Goal: Navigation & Orientation: Find specific page/section

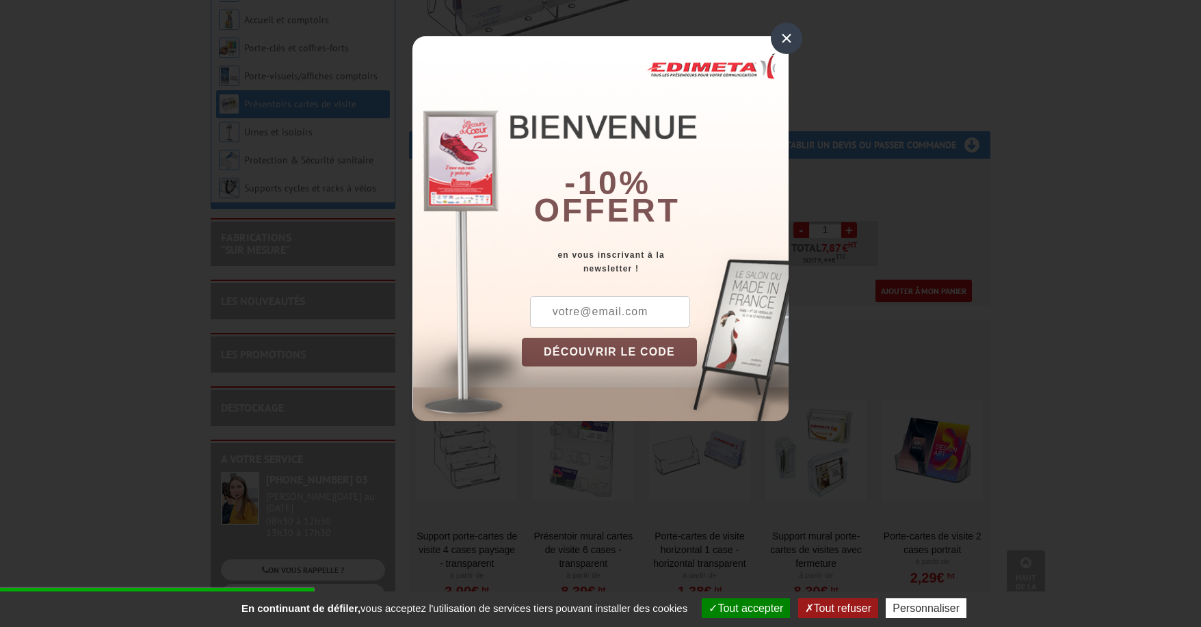
scroll to position [397, 0]
click at [776, 41] on div "×" at bounding box center [786, 38] width 31 height 31
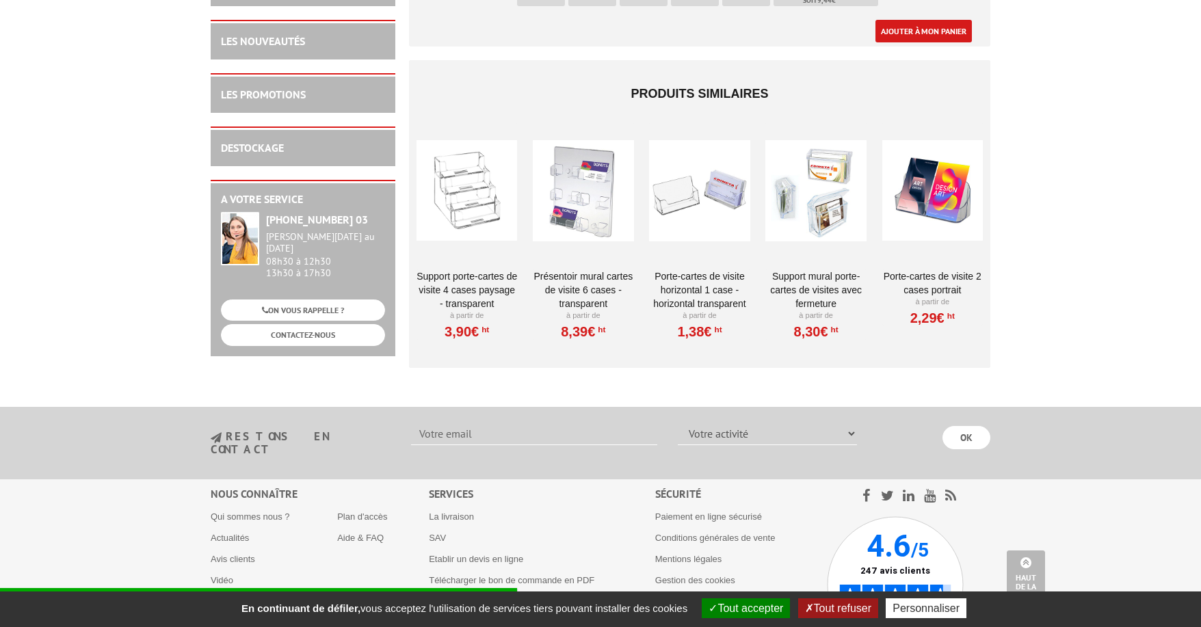
scroll to position [658, 0]
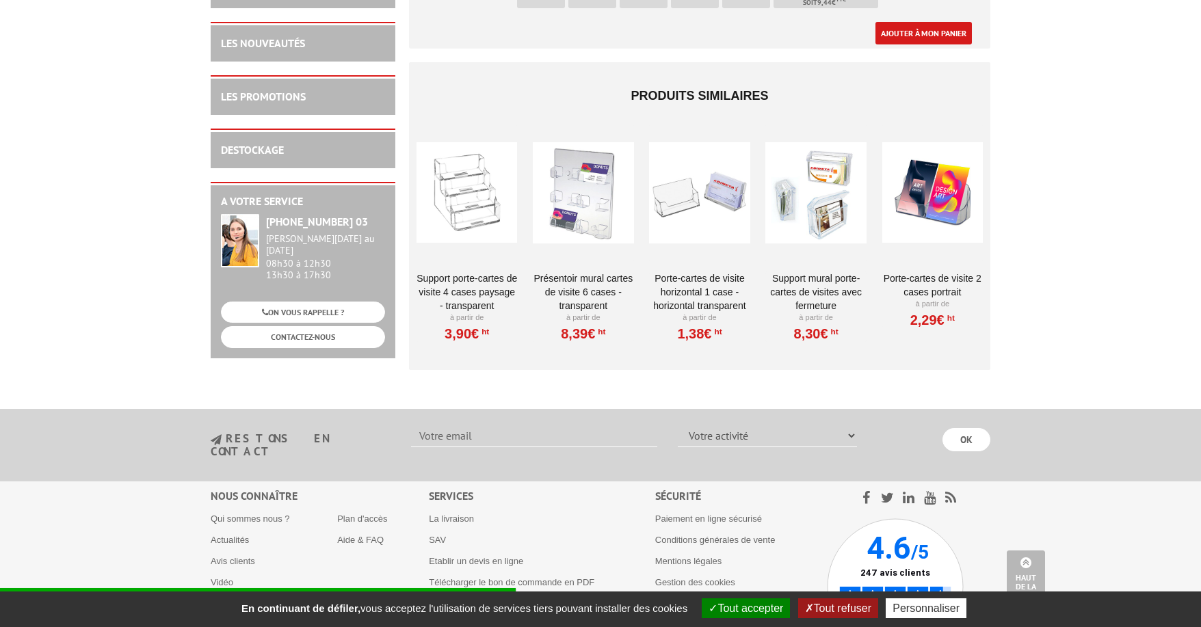
click at [514, 193] on div at bounding box center [467, 193] width 101 height 137
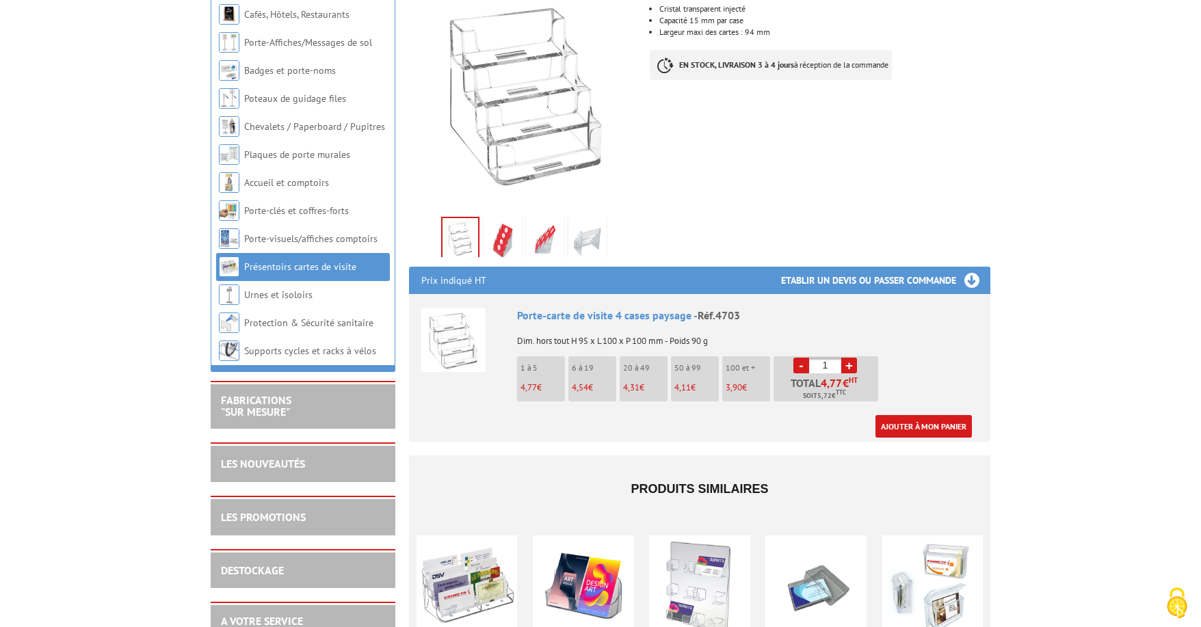
scroll to position [273, 0]
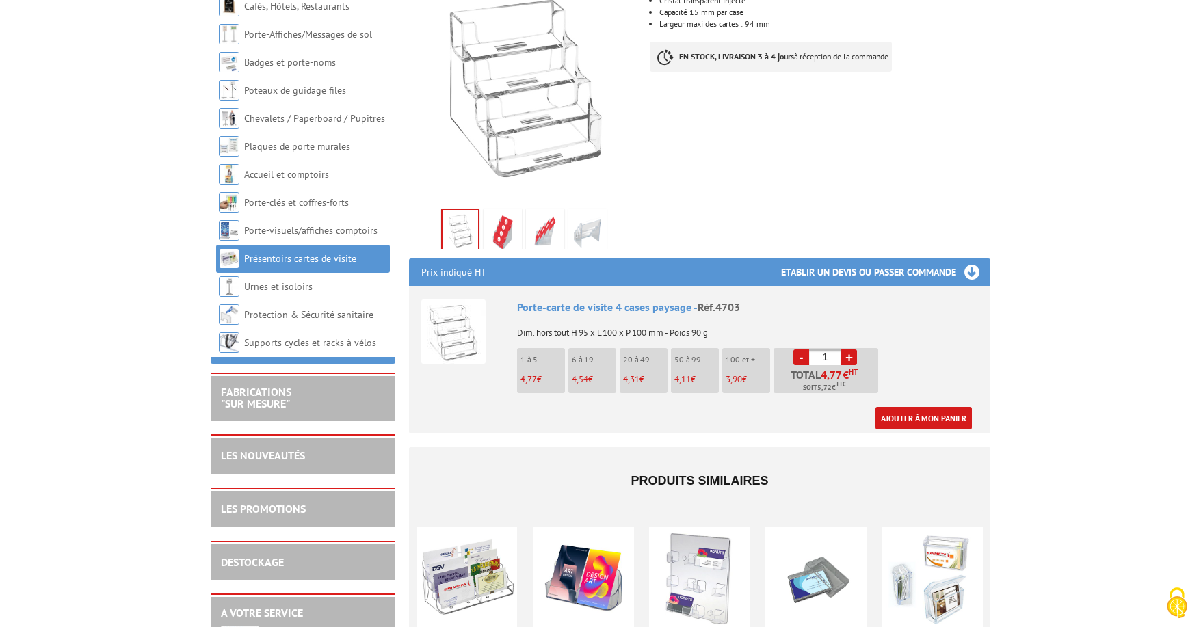
click at [508, 214] on img at bounding box center [502, 232] width 33 height 42
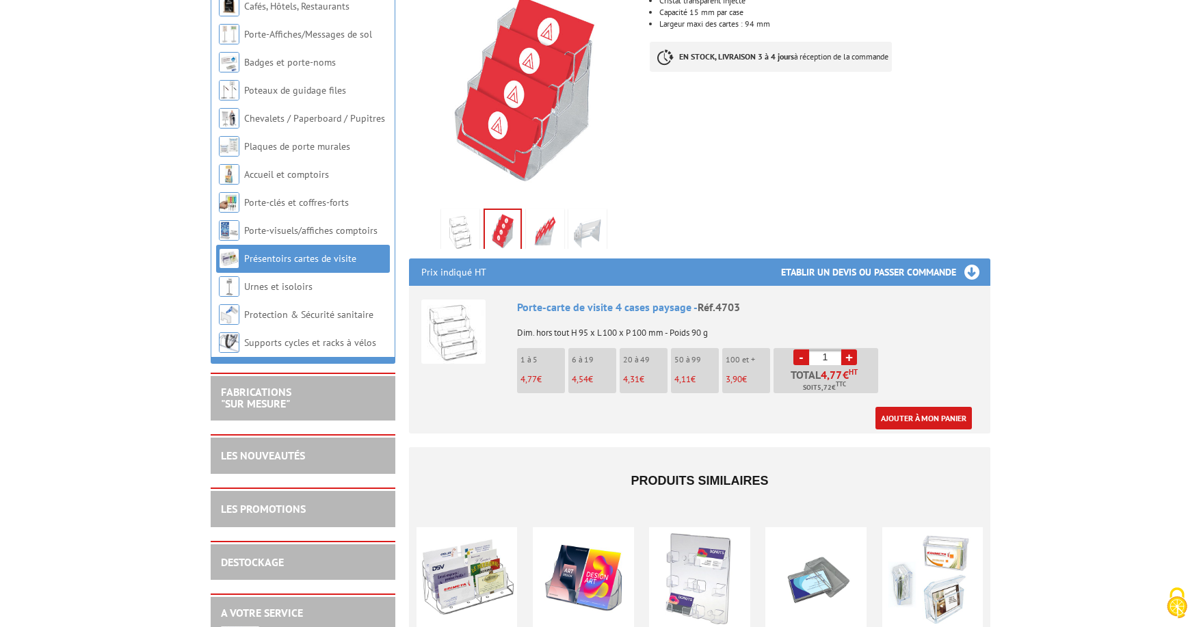
click at [537, 211] on img at bounding box center [545, 232] width 33 height 42
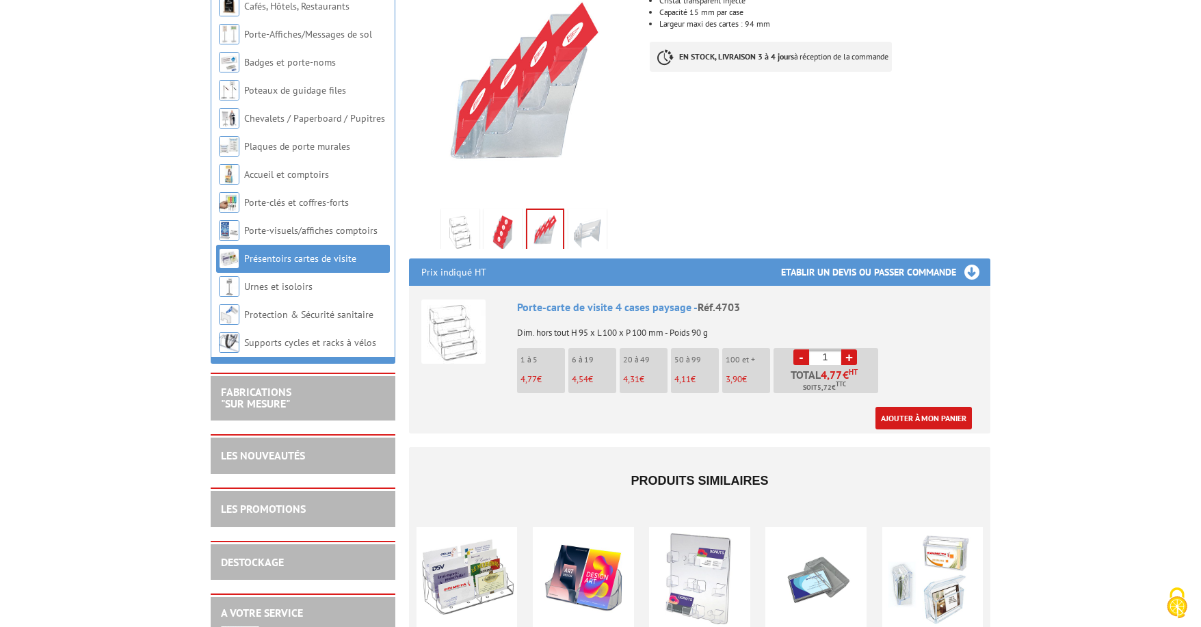
click at [573, 211] on img at bounding box center [587, 232] width 33 height 42
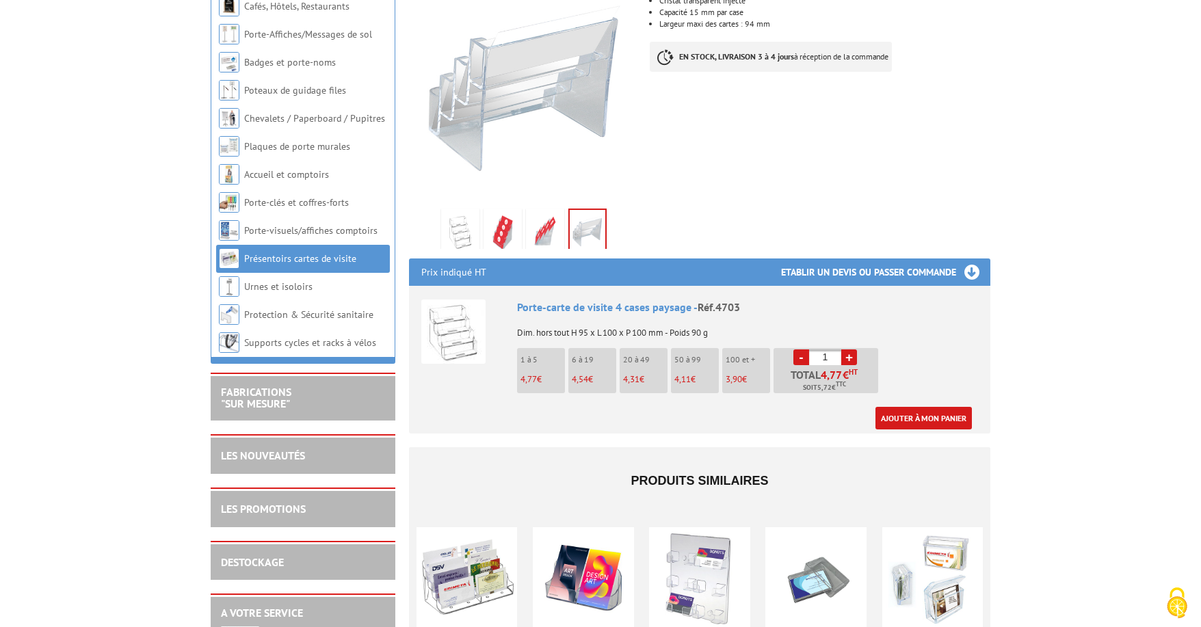
click at [519, 214] on img at bounding box center [502, 232] width 33 height 42
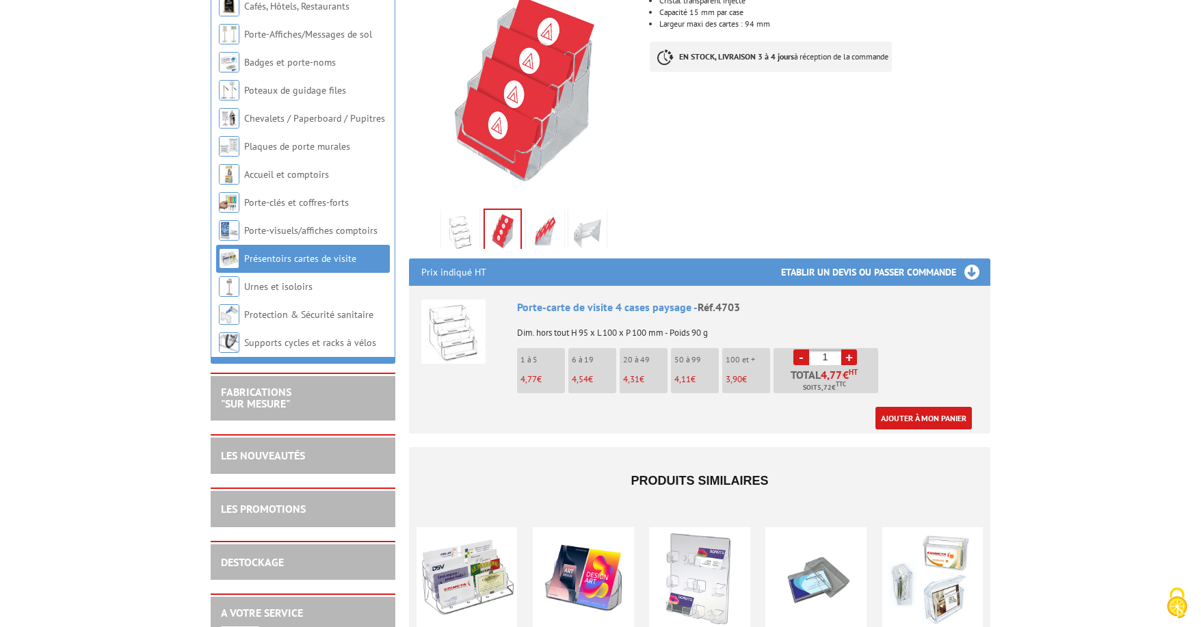
click at [535, 213] on img at bounding box center [545, 232] width 33 height 42
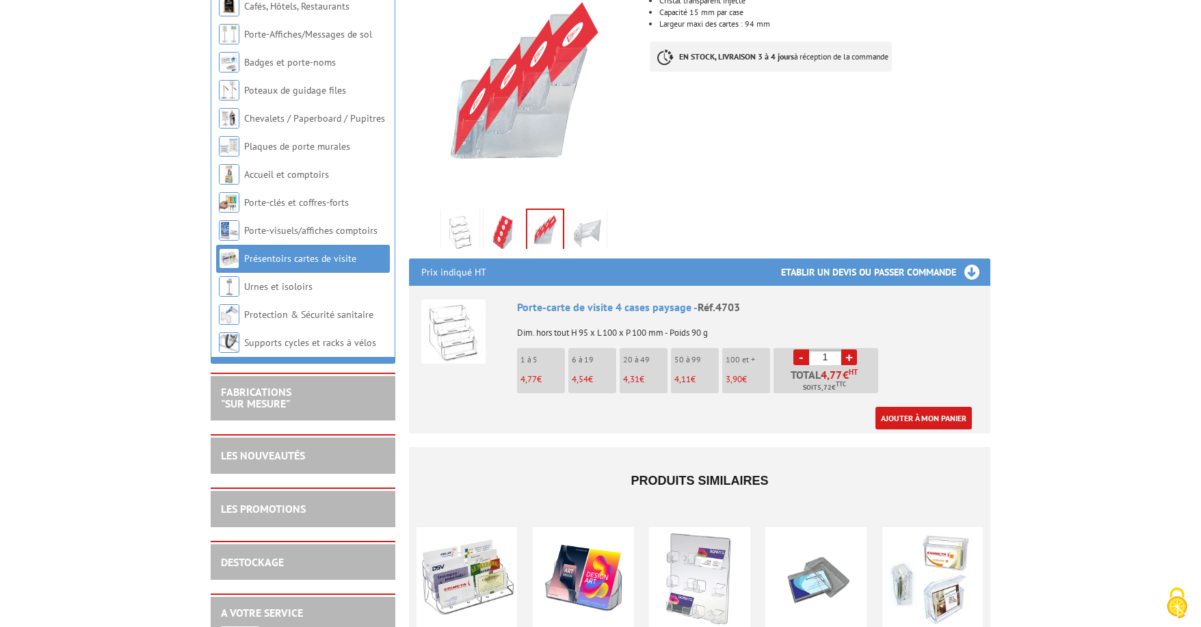
click at [475, 214] on img at bounding box center [460, 232] width 33 height 42
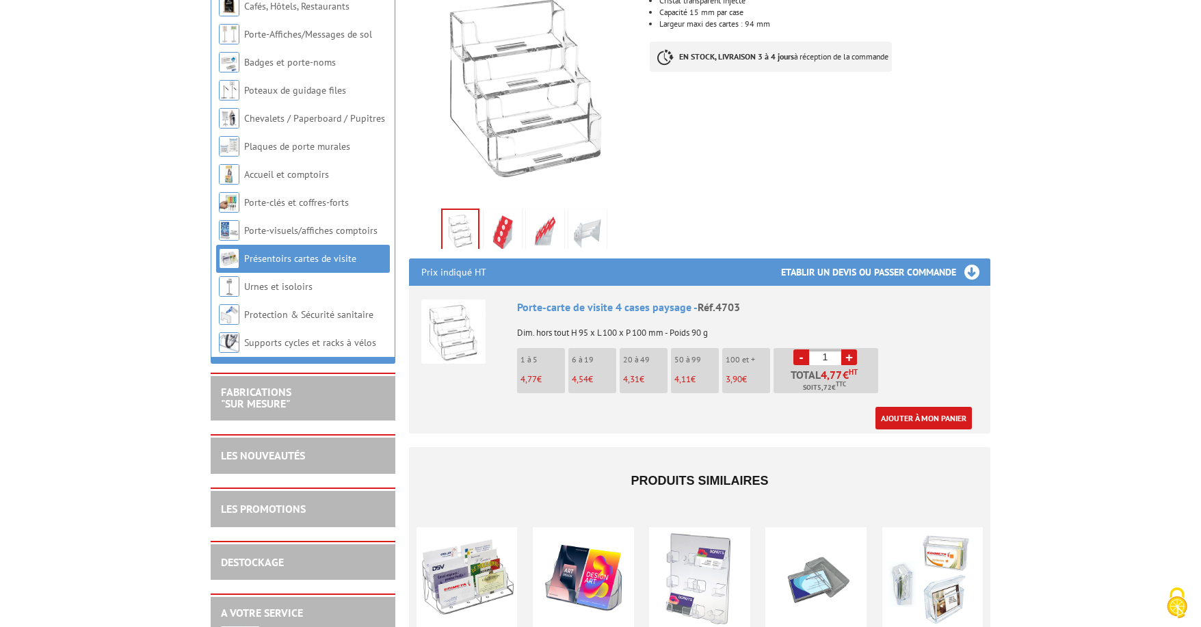
click at [519, 218] on img at bounding box center [502, 232] width 33 height 42
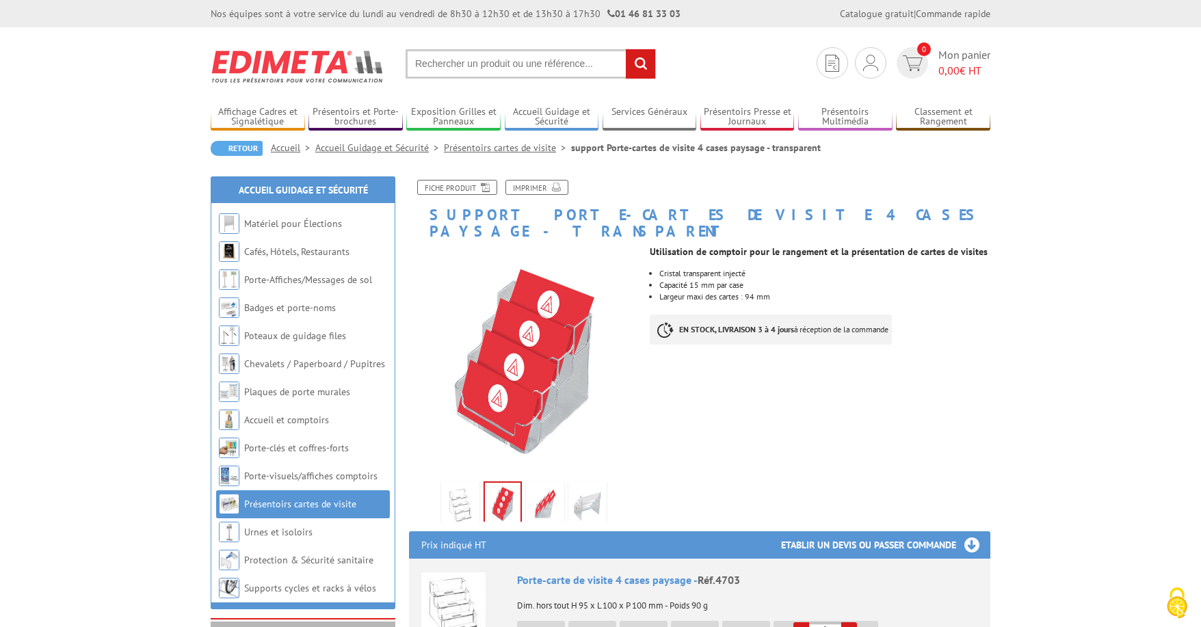
scroll to position [0, 0]
click at [307, 453] on link "Porte-clés et coffres-forts" at bounding box center [297, 448] width 107 height 12
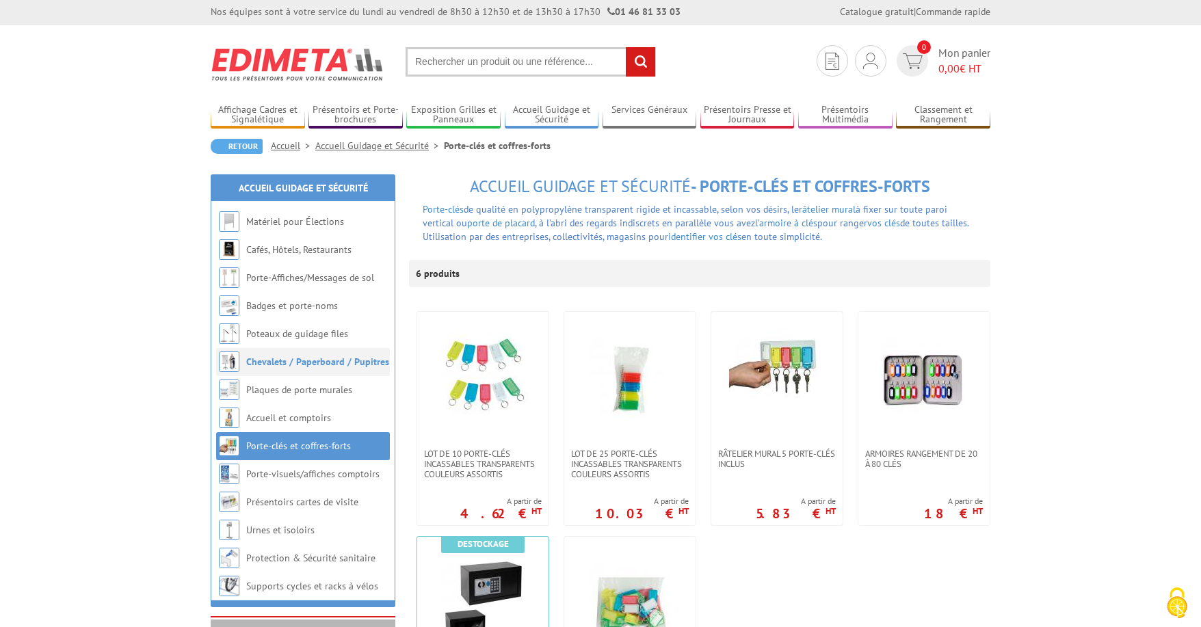
scroll to position [1, 1]
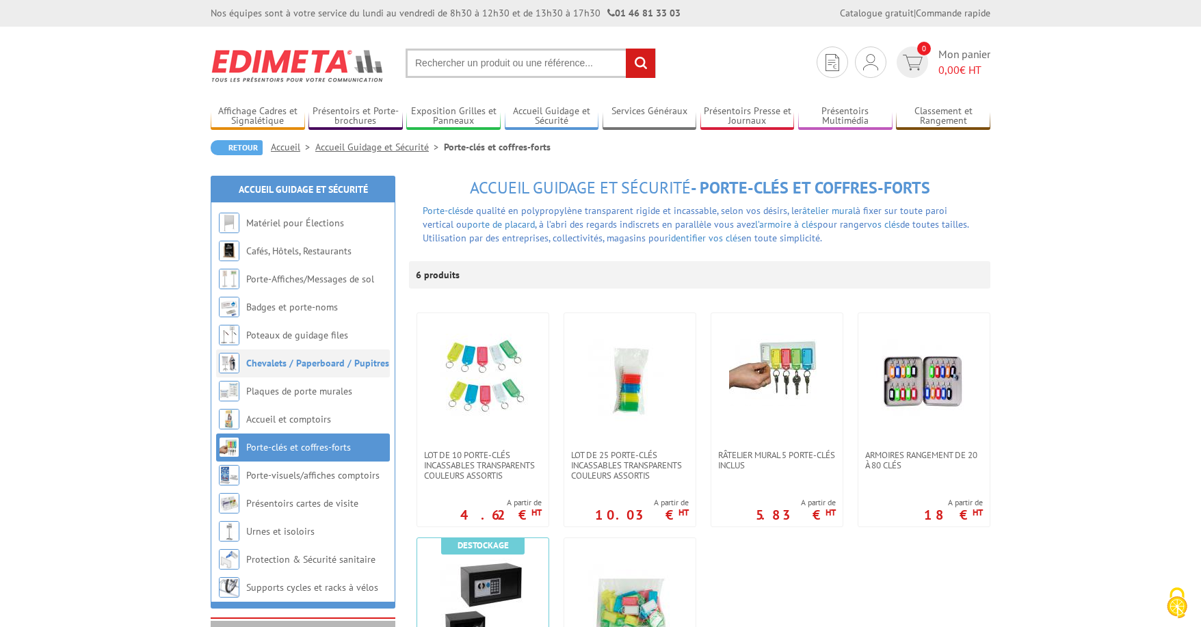
click at [304, 362] on link "Chevalets / Paperboard / Pupitres" at bounding box center [317, 363] width 143 height 12
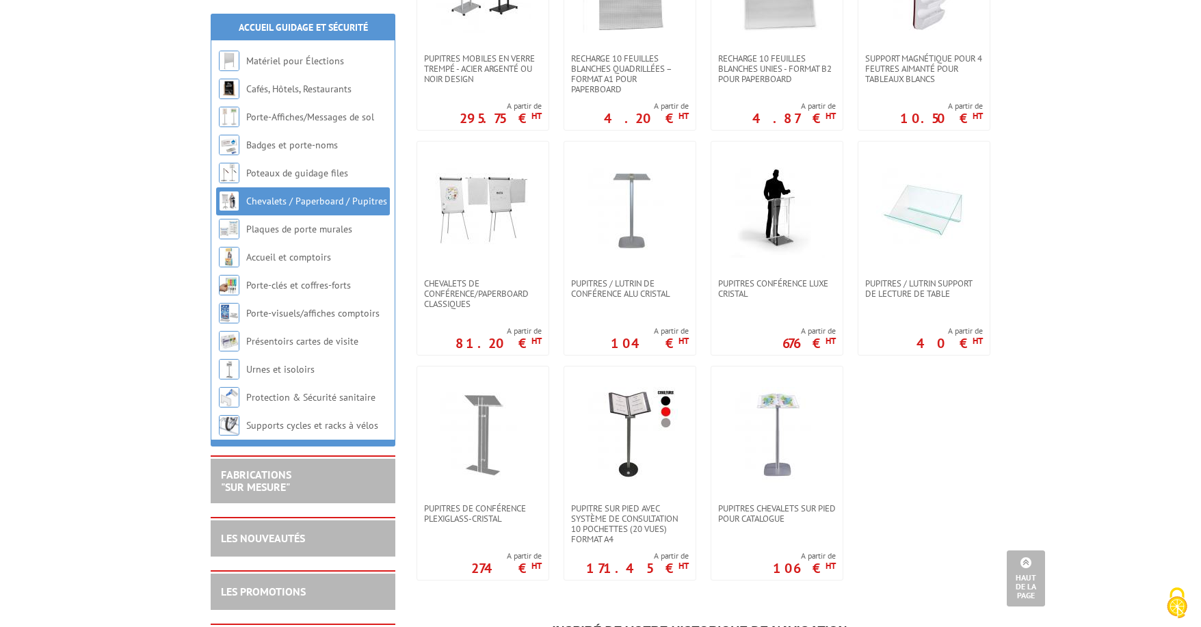
scroll to position [1121, 0]
